Goal: Task Accomplishment & Management: Complete application form

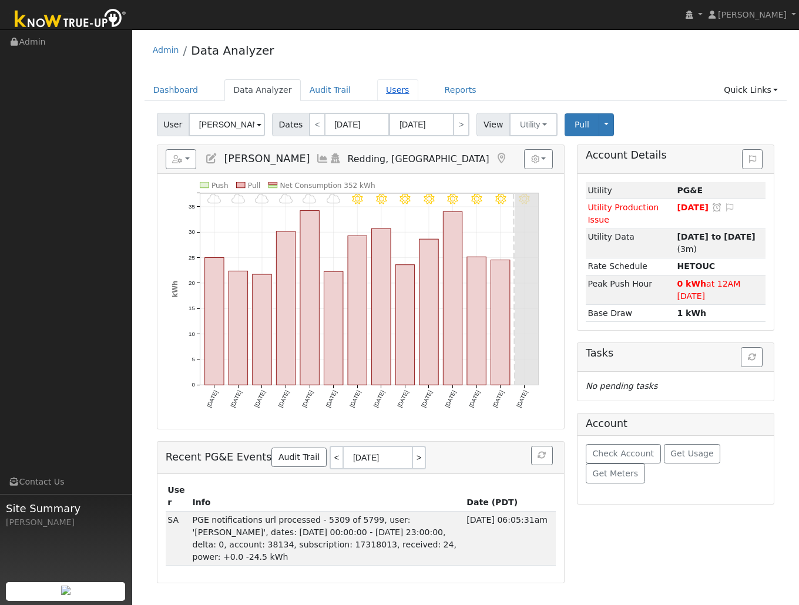
click at [378, 92] on link "Users" at bounding box center [397, 90] width 41 height 22
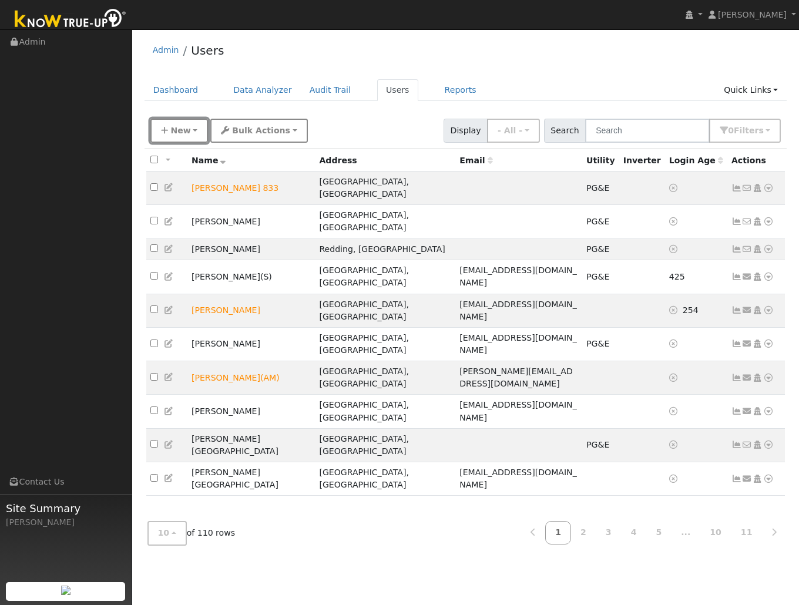
drag, startPoint x: 199, startPoint y: 129, endPoint x: 207, endPoint y: 136, distance: 10.8
click at [199, 129] on button "New" at bounding box center [179, 131] width 58 height 24
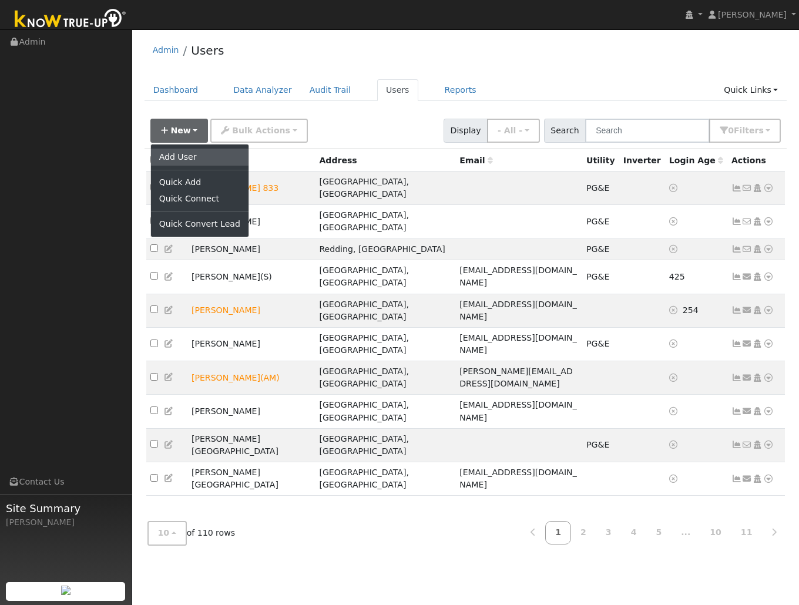
click at [193, 160] on link "Add User" at bounding box center [200, 157] width 98 height 16
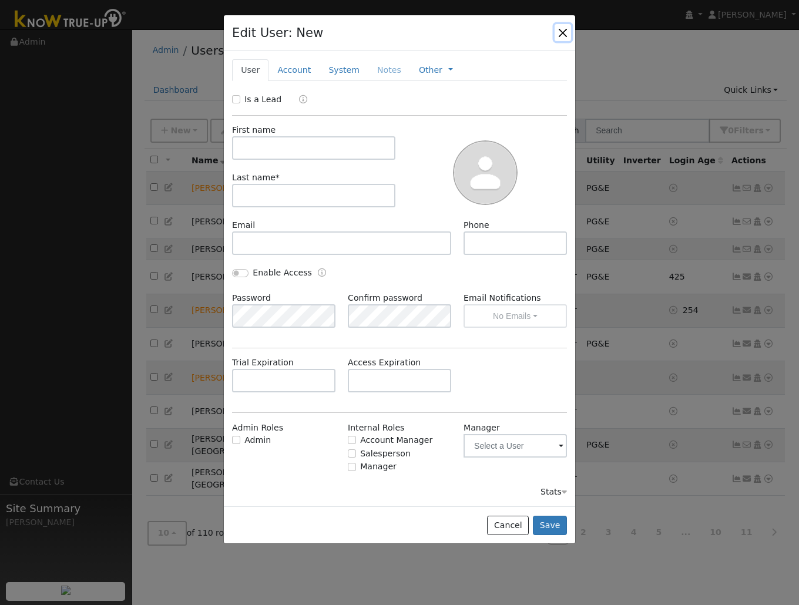
click at [562, 31] on button "button" at bounding box center [563, 32] width 16 height 16
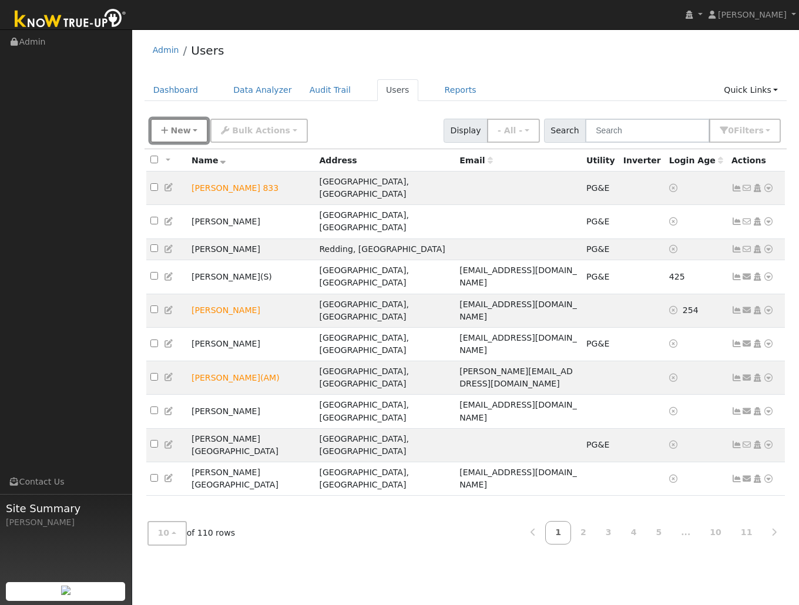
click at [195, 129] on button "New" at bounding box center [179, 131] width 58 height 24
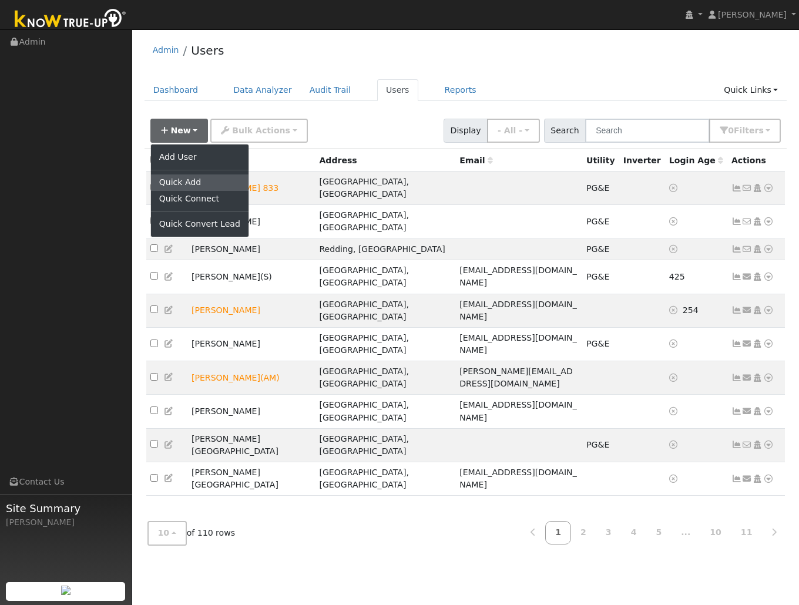
click at [200, 185] on link "Quick Add" at bounding box center [200, 183] width 98 height 16
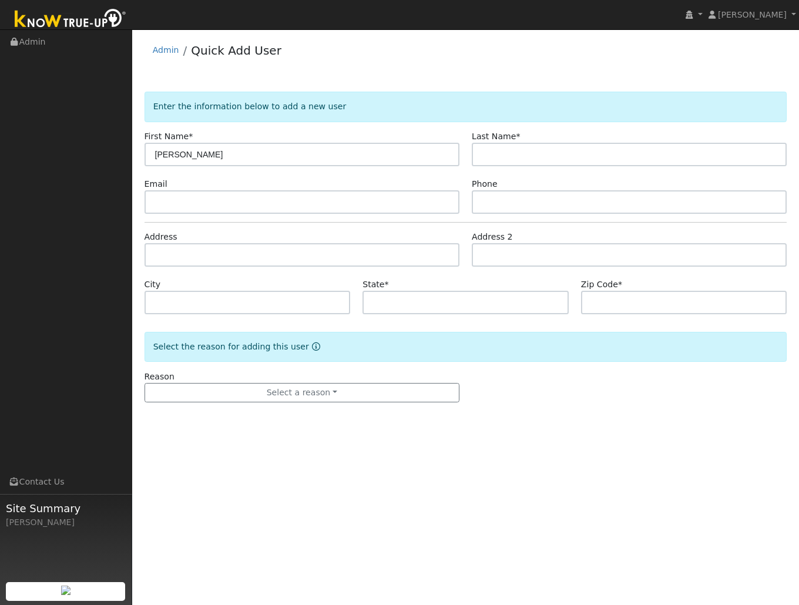
type input "[PERSON_NAME]"
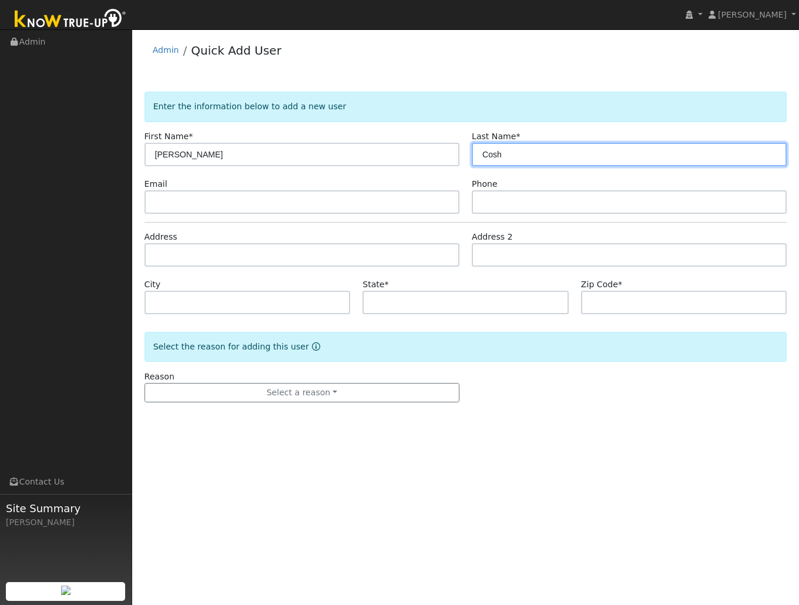
type input "Cosh"
